Goal: Share content: Share content

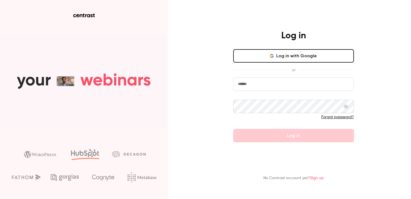
type input "**********"
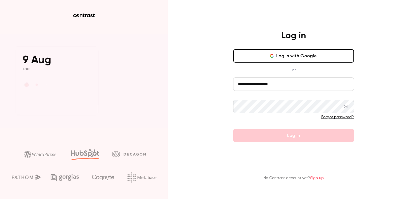
click at [276, 133] on form "**********" at bounding box center [293, 110] width 121 height 65
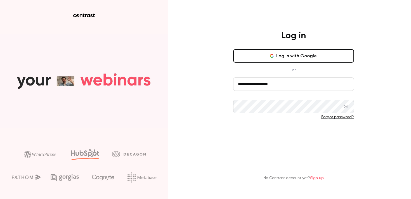
click at [274, 135] on button "Log in" at bounding box center [293, 135] width 121 height 13
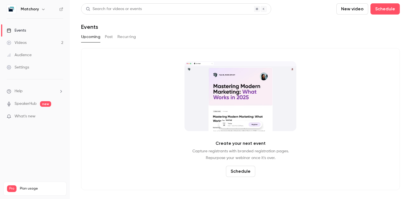
click at [39, 43] on link "Videos 2" at bounding box center [35, 43] width 70 height 12
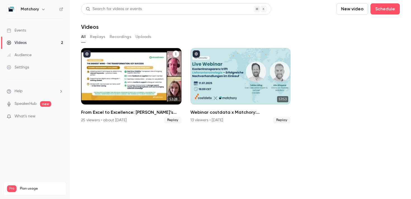
click at [108, 85] on div "From Excel to Excellence: Kesseböhmer’s Sourcing Transformation" at bounding box center [131, 76] width 100 height 57
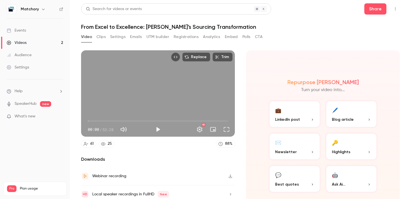
click at [215, 35] on button "Analytics" at bounding box center [211, 36] width 17 height 9
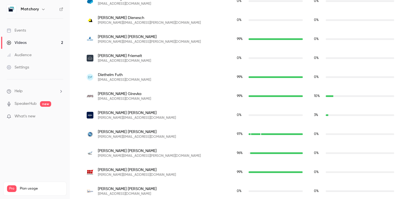
scroll to position [522, 0]
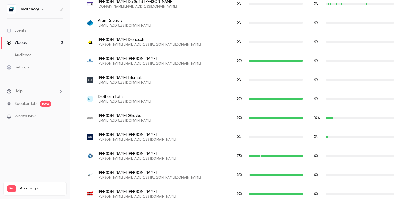
click at [37, 120] on li "What's new" at bounding box center [35, 117] width 57 height 7
click at [32, 116] on span "What's new" at bounding box center [25, 117] width 21 height 6
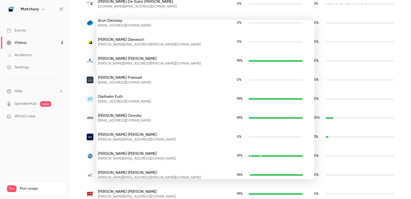
click at [368, 86] on div at bounding box center [205, 99] width 411 height 199
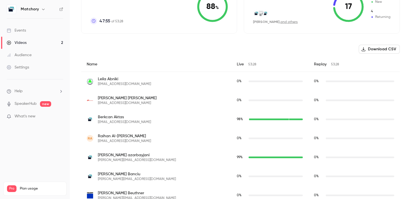
scroll to position [0, 0]
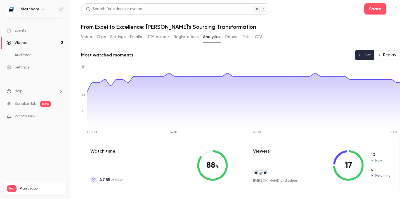
click at [86, 35] on button "Video" at bounding box center [86, 36] width 11 height 9
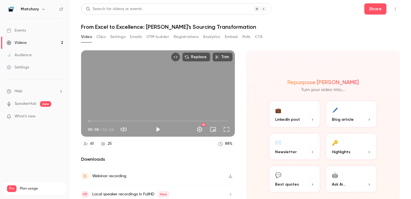
click at [163, 35] on button "UTM builder" at bounding box center [158, 36] width 23 height 9
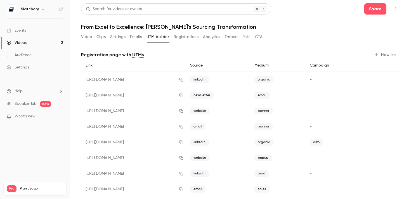
click at [86, 34] on button "Video" at bounding box center [86, 36] width 11 height 9
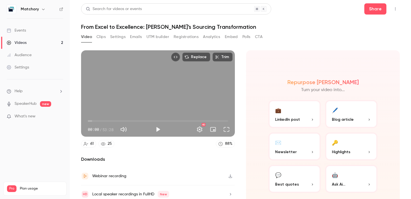
click at [96, 36] on div "Video Clips Settings Emails UTM builder Registrations Analytics Embed Polls CTA" at bounding box center [172, 36] width 182 height 9
click at [141, 36] on button "Emails" at bounding box center [136, 36] width 12 height 9
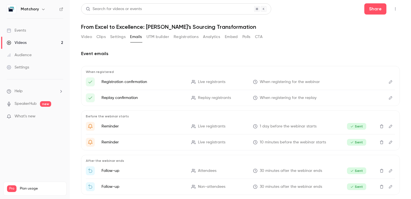
click at [118, 37] on button "Settings" at bounding box center [117, 36] width 15 height 9
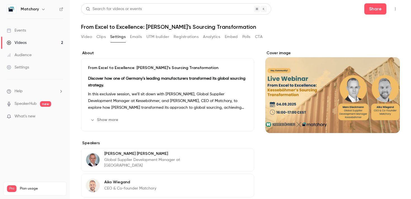
click at [254, 38] on div "Video Clips Settings Emails UTM builder Registrations Analytics Embed Polls CTA" at bounding box center [172, 36] width 182 height 9
click at [261, 38] on button "CTA" at bounding box center [259, 36] width 8 height 9
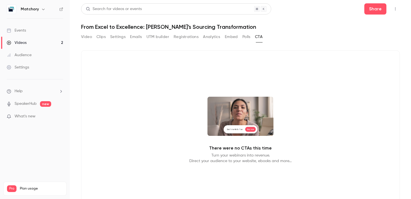
click at [241, 37] on div "Video Clips Settings Emails UTM builder Registrations Analytics Embed Polls CTA" at bounding box center [172, 36] width 182 height 9
click at [246, 38] on button "Polls" at bounding box center [247, 36] width 8 height 9
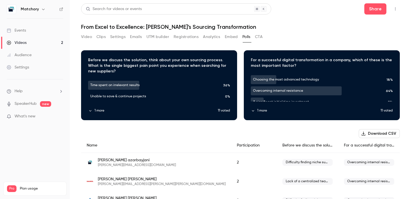
click at [229, 37] on button "Embed" at bounding box center [231, 36] width 13 height 9
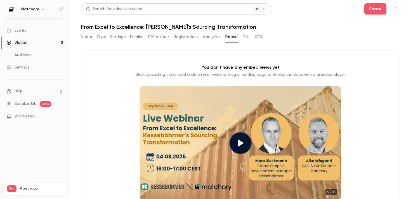
click at [210, 38] on button "Analytics" at bounding box center [211, 36] width 17 height 9
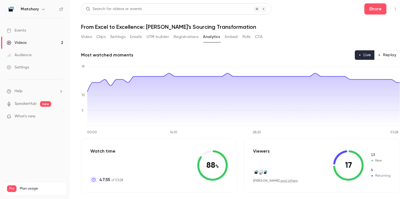
click at [187, 38] on button "Registrations" at bounding box center [186, 36] width 25 height 9
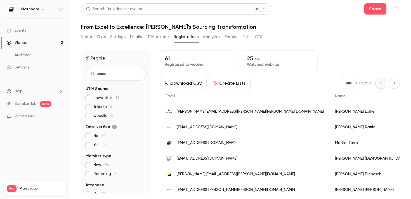
click at [154, 36] on button "UTM builder" at bounding box center [158, 36] width 23 height 9
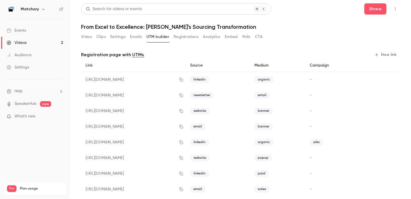
click at [135, 35] on button "Emails" at bounding box center [136, 36] width 12 height 9
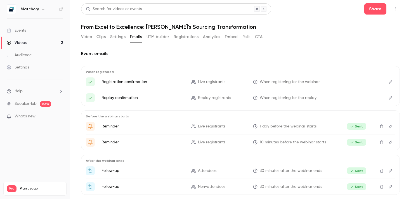
click at [116, 37] on button "Settings" at bounding box center [117, 36] width 15 height 9
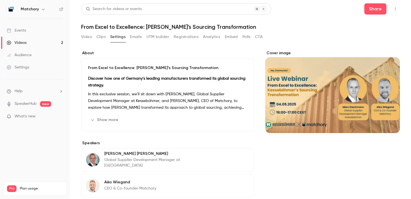
click at [102, 38] on button "Clips" at bounding box center [101, 36] width 9 height 9
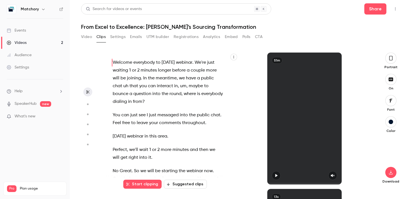
click at [87, 34] on button "Video" at bounding box center [86, 36] width 11 height 9
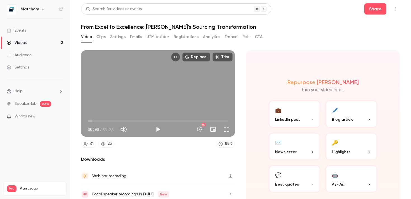
click at [155, 131] on button "Play" at bounding box center [158, 129] width 11 height 11
click at [155, 131] on button "Pause" at bounding box center [158, 129] width 11 height 11
click at [379, 9] on button "Share" at bounding box center [376, 8] width 22 height 11
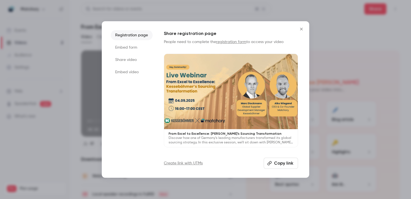
click at [135, 57] on li "Share video" at bounding box center [132, 60] width 42 height 10
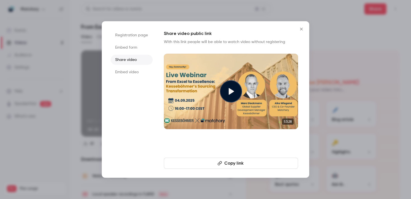
click at [228, 163] on button "Copy link" at bounding box center [231, 163] width 134 height 11
click at [303, 28] on icon "Close" at bounding box center [301, 29] width 7 height 4
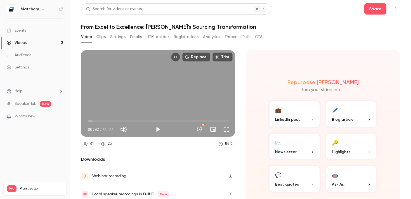
type input "***"
click at [182, 38] on button "Registrations" at bounding box center [186, 36] width 25 height 9
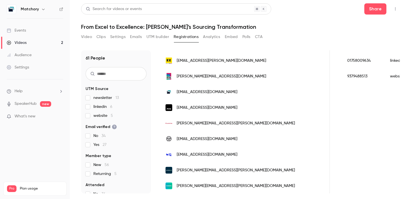
scroll to position [0, 435]
click at [192, 91] on span "[EMAIL_ADDRESS][DOMAIN_NAME]" at bounding box center [207, 92] width 61 height 6
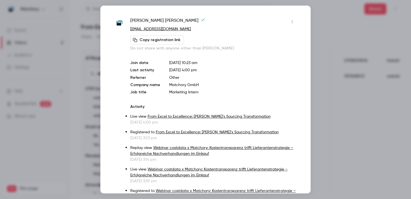
scroll to position [0, 0]
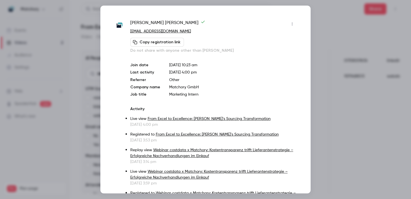
click at [329, 57] on div at bounding box center [205, 99] width 411 height 199
